Goal: Task Accomplishment & Management: Use online tool/utility

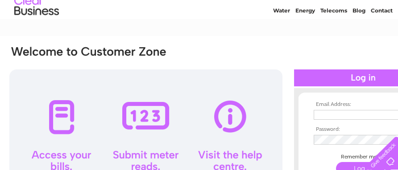
scroll to position [44, 0]
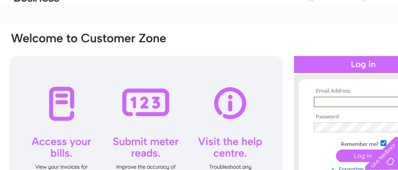
click at [324, 100] on input "text" at bounding box center [359, 102] width 93 height 11
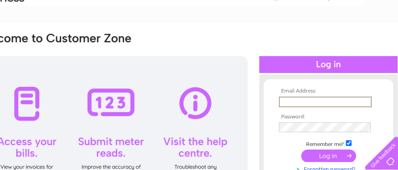
scroll to position [44, 35]
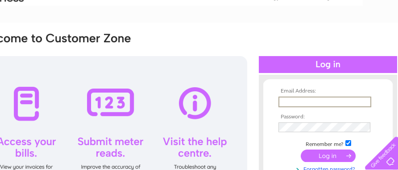
click at [293, 101] on input "text" at bounding box center [324, 102] width 93 height 11
type input "avsmot@hotmail.com"
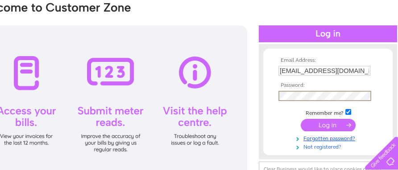
scroll to position [89, 35]
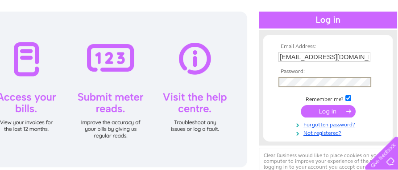
click at [331, 111] on input "submit" at bounding box center [327, 111] width 55 height 12
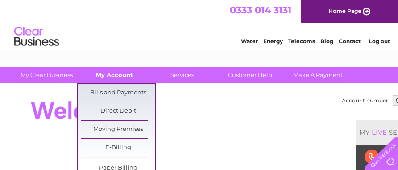
click at [116, 76] on link "My Account" at bounding box center [115, 75] width 74 height 16
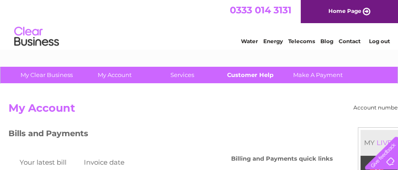
click at [251, 73] on link "Customer Help" at bounding box center [250, 75] width 74 height 16
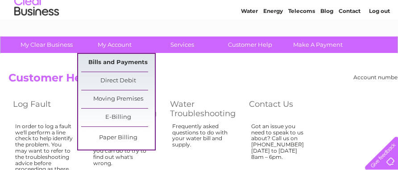
scroll to position [44, 0]
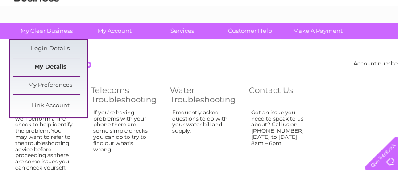
click at [50, 65] on link "My Details" at bounding box center [50, 67] width 74 height 18
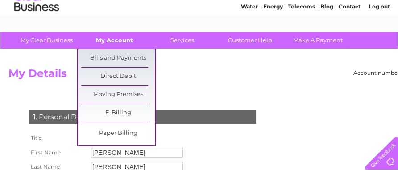
scroll to position [44, 0]
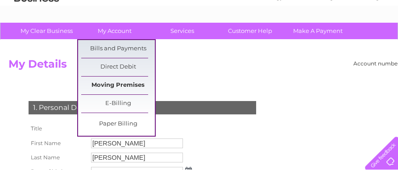
click at [118, 81] on link "Moving Premises" at bounding box center [118, 86] width 74 height 18
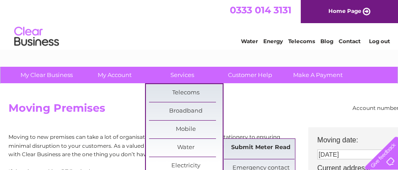
click at [243, 146] on link "Submit Meter Read" at bounding box center [261, 148] width 74 height 18
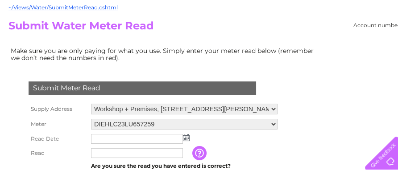
scroll to position [133, 0]
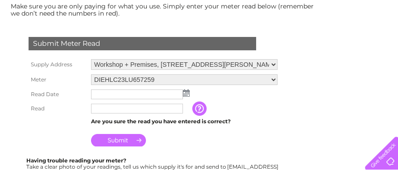
click at [185, 91] on img at bounding box center [186, 93] width 7 height 7
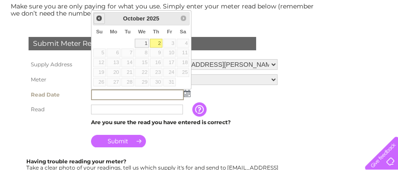
click at [97, 18] on span "Prev" at bounding box center [98, 18] width 7 height 7
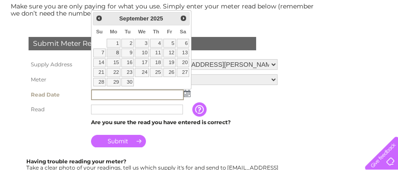
click at [118, 50] on link "8" at bounding box center [114, 53] width 14 height 9
type input "2025/09/08"
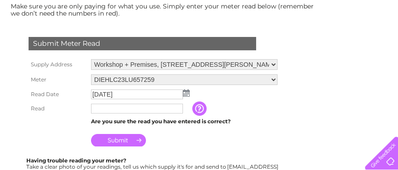
click at [103, 107] on input "text" at bounding box center [137, 109] width 92 height 10
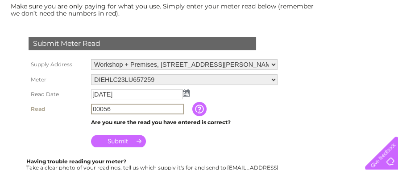
type input "00056"
click at [197, 105] on input "button" at bounding box center [200, 109] width 16 height 14
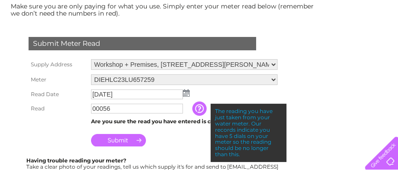
click at [121, 140] on input "Submit" at bounding box center [118, 140] width 55 height 12
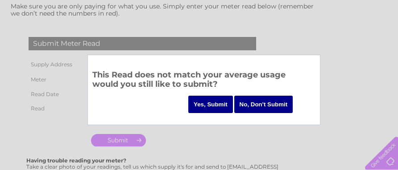
click at [208, 105] on input "Yes, Submit" at bounding box center [210, 104] width 45 height 17
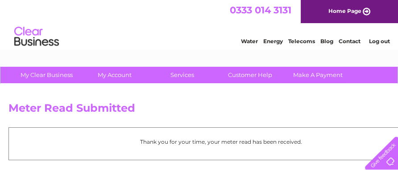
click at [346, 41] on link "Contact" at bounding box center [349, 41] width 22 height 7
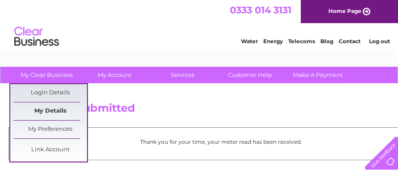
click at [53, 110] on link "My Details" at bounding box center [50, 112] width 74 height 18
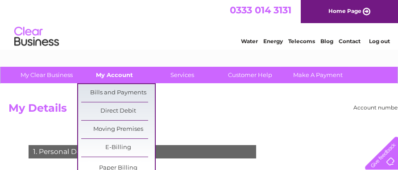
click at [114, 72] on link "My Account" at bounding box center [115, 75] width 74 height 16
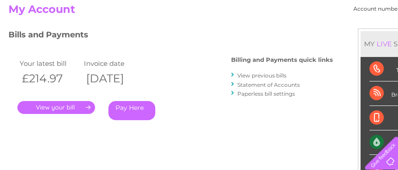
scroll to position [89, 0]
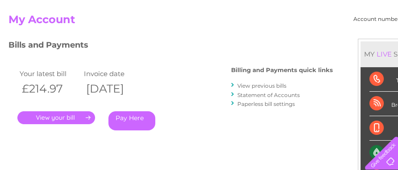
click at [263, 84] on link "View previous bills" at bounding box center [261, 85] width 49 height 7
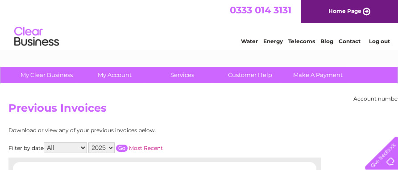
click at [353, 10] on link "Home Page" at bounding box center [348, 11] width 97 height 23
